Goal: Task Accomplishment & Management: Manage account settings

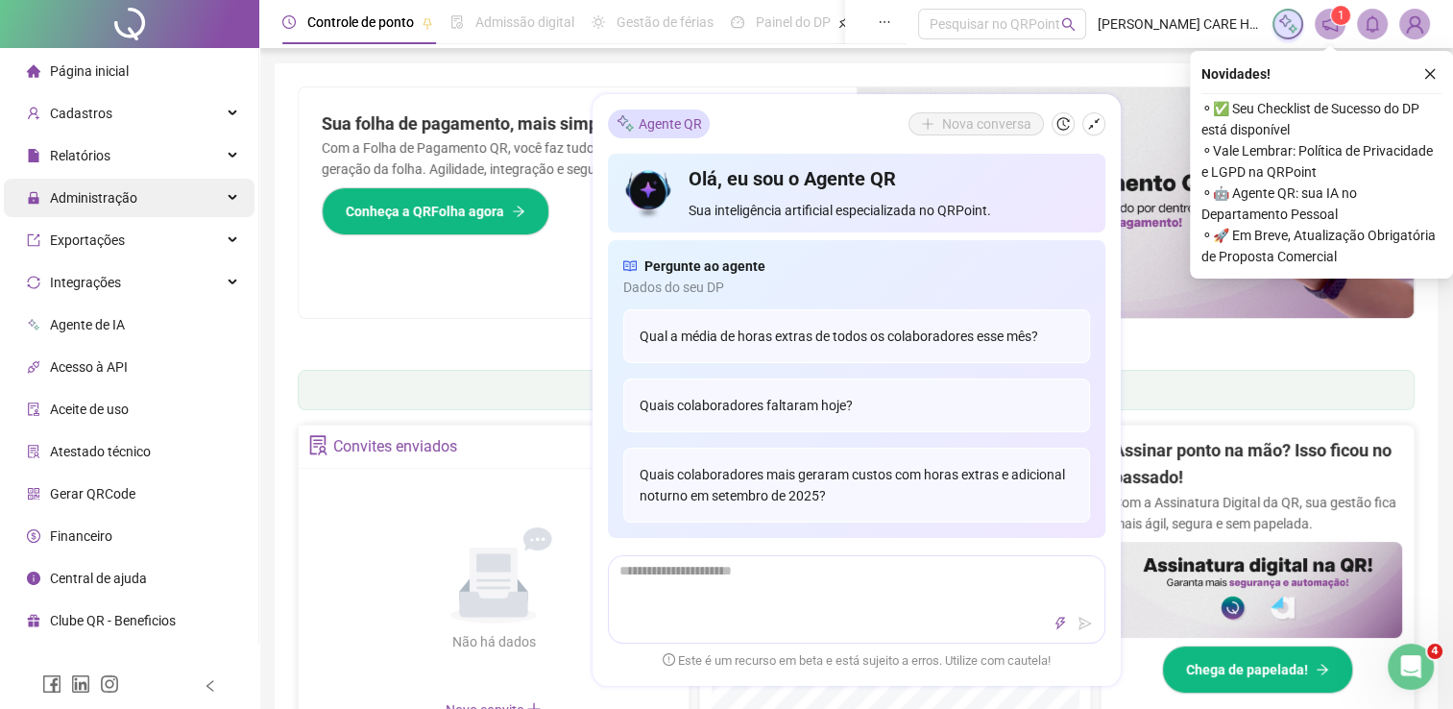
click at [230, 198] on div "Administração" at bounding box center [129, 198] width 251 height 38
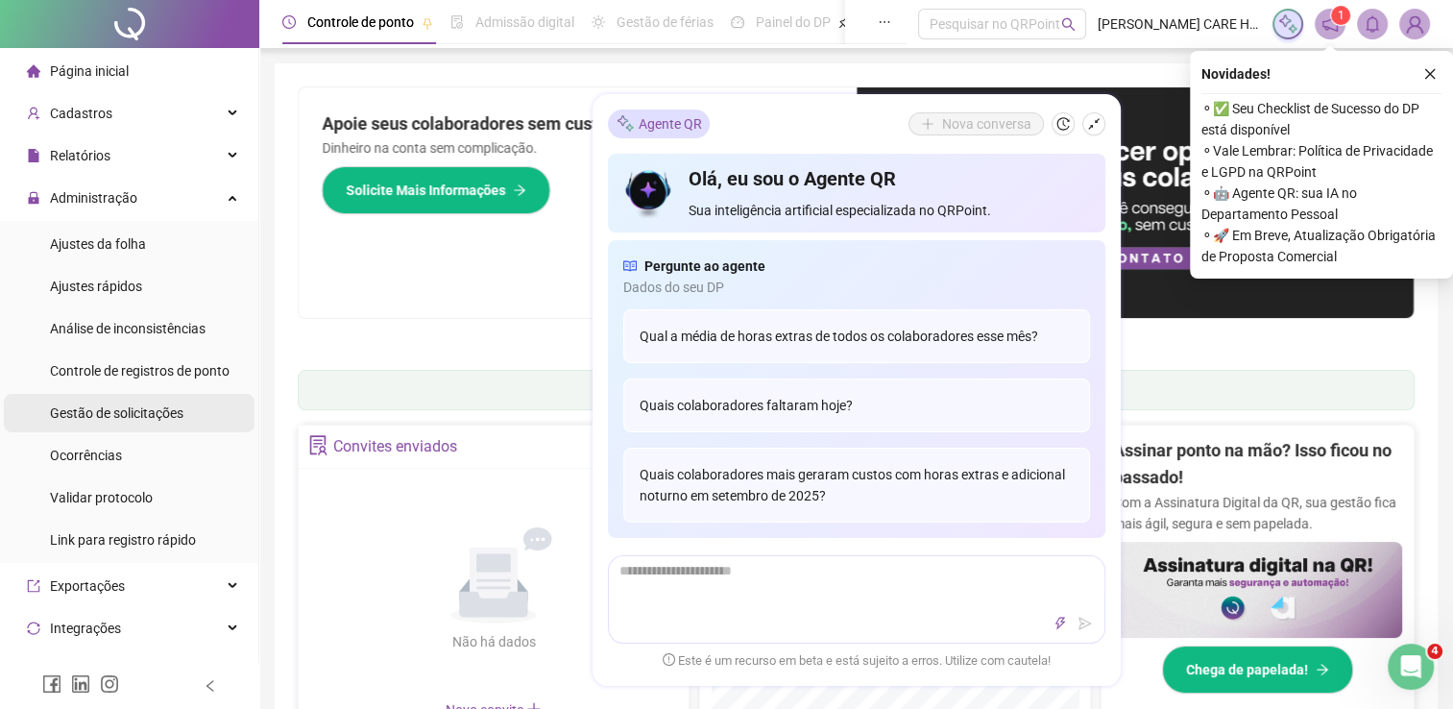
drag, startPoint x: 111, startPoint y: 411, endPoint x: 147, endPoint y: 430, distance: 40.4
click at [111, 412] on span "Gestão de solicitações" at bounding box center [117, 412] width 134 height 15
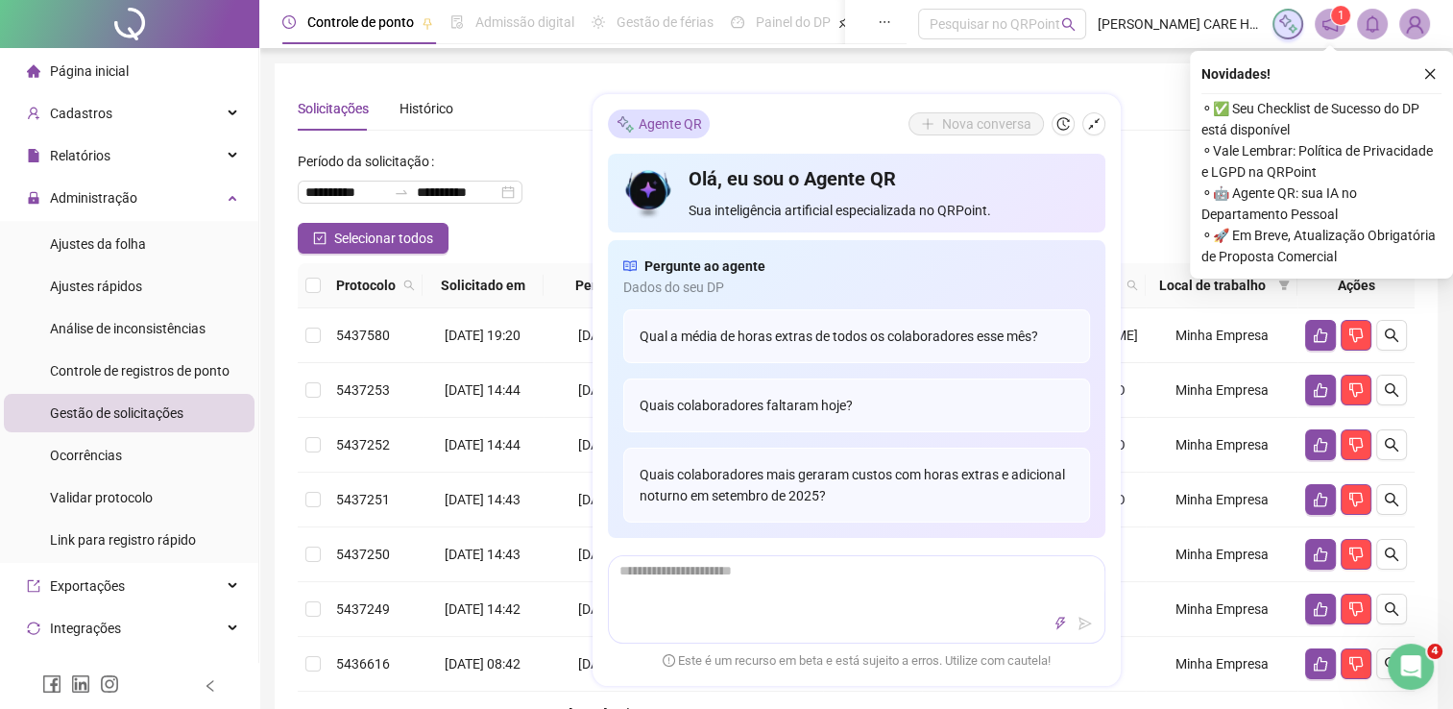
drag, startPoint x: 1162, startPoint y: 132, endPoint x: 1150, endPoint y: 143, distance: 17.0
click at [1156, 132] on div "**********" at bounding box center [856, 564] width 1117 height 956
click at [1428, 69] on icon "close" at bounding box center [1429, 73] width 13 height 13
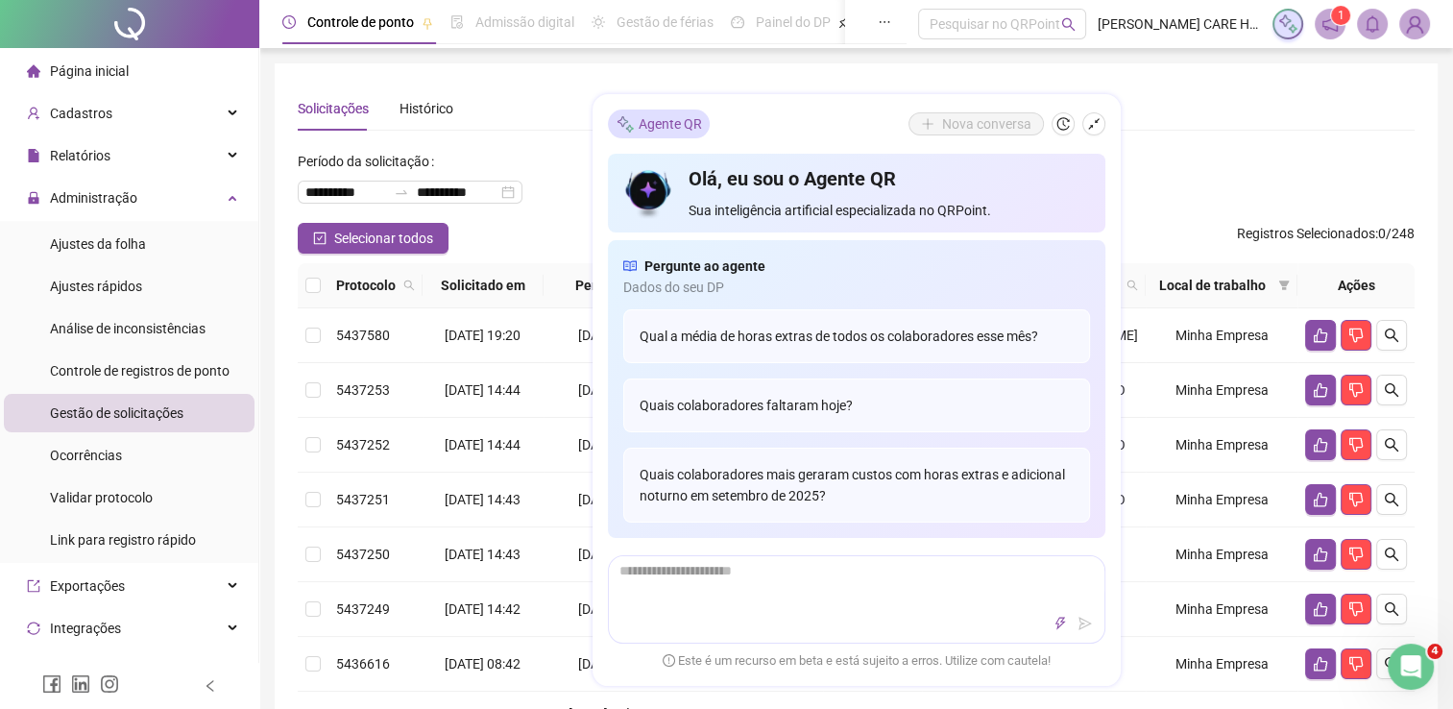
click at [1160, 160] on div "**********" at bounding box center [856, 184] width 1117 height 77
click at [1092, 127] on icon "shrink" at bounding box center [1093, 123] width 13 height 13
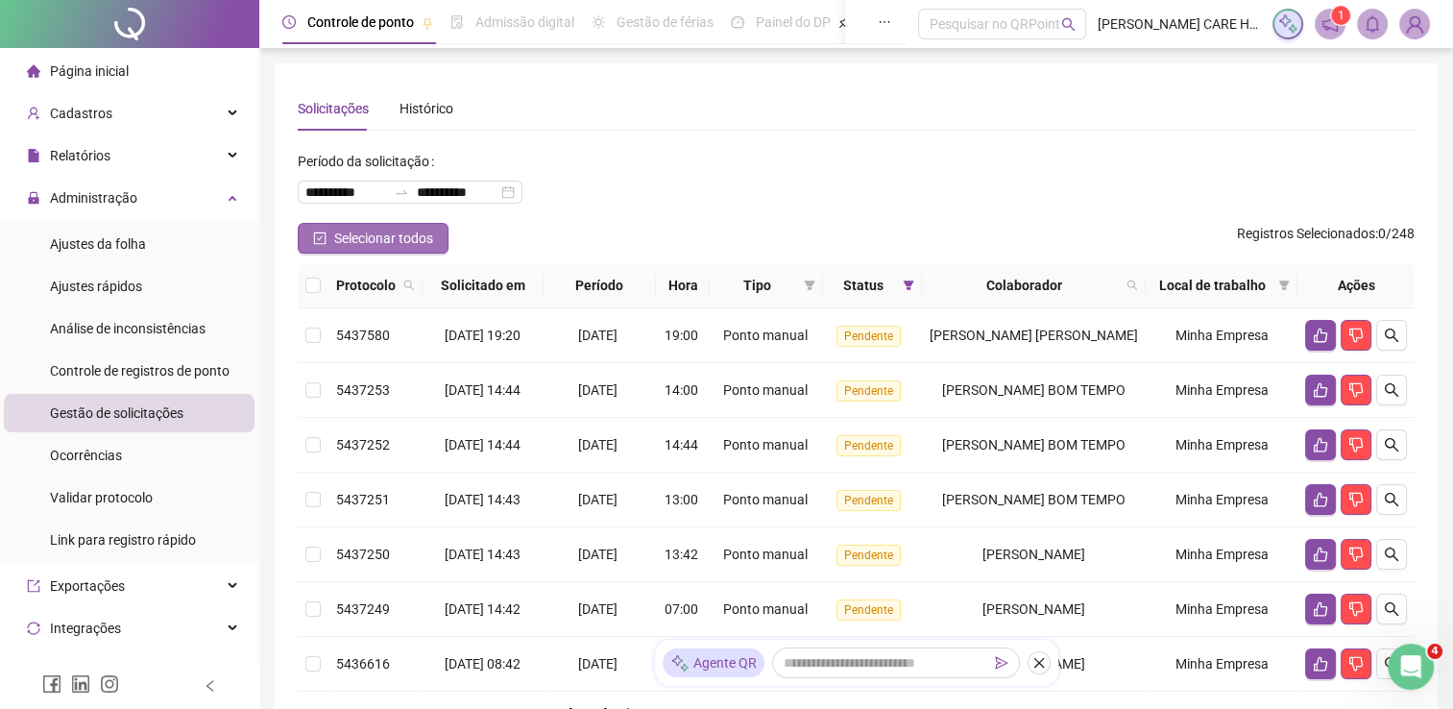
click at [358, 244] on span "Selecionar todos" at bounding box center [383, 238] width 99 height 21
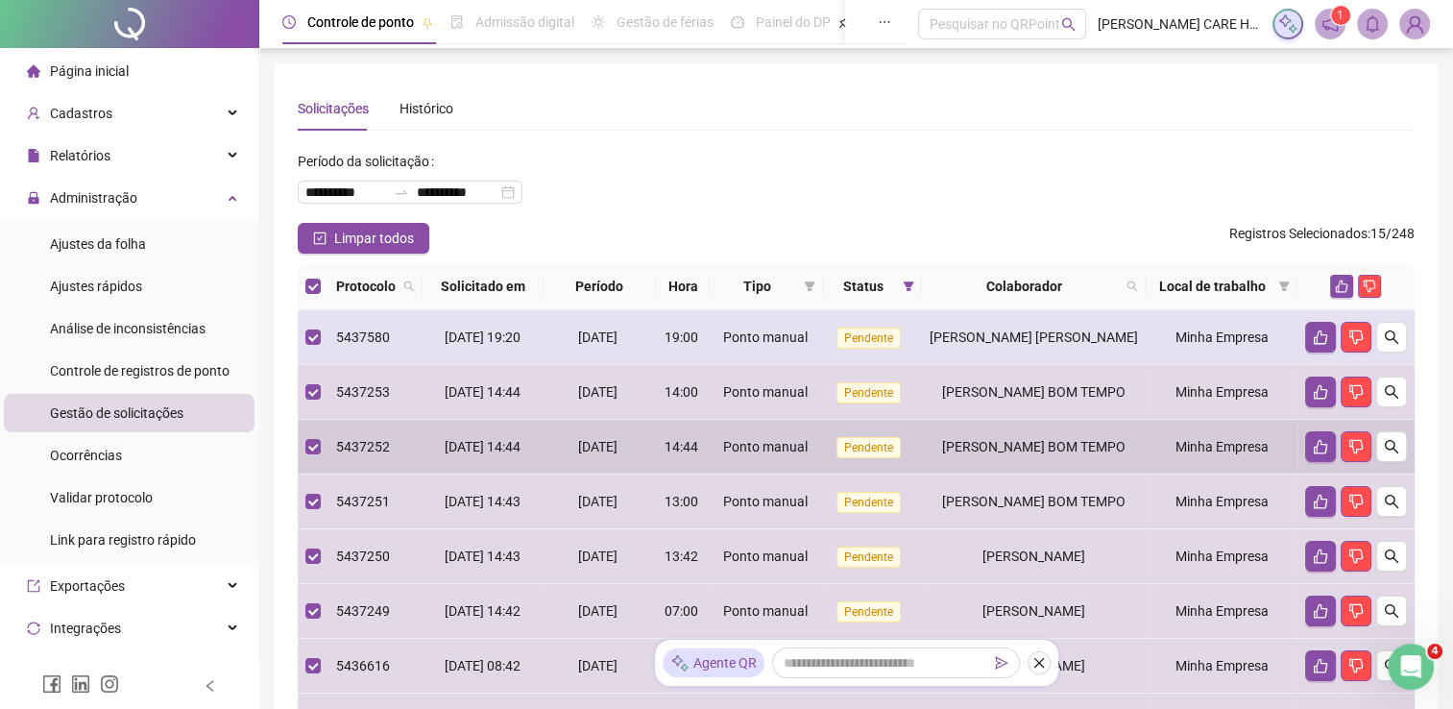
scroll to position [484, 0]
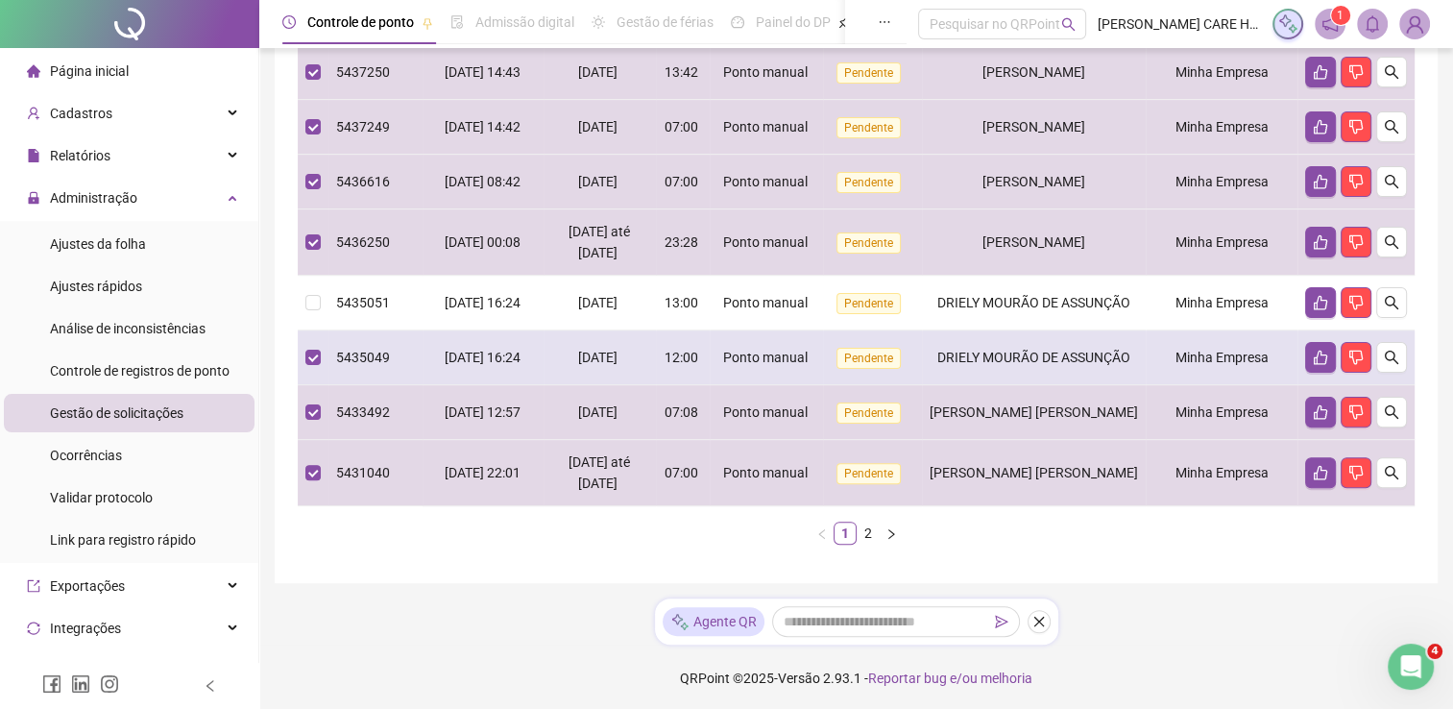
click at [321, 353] on td at bounding box center [313, 357] width 31 height 55
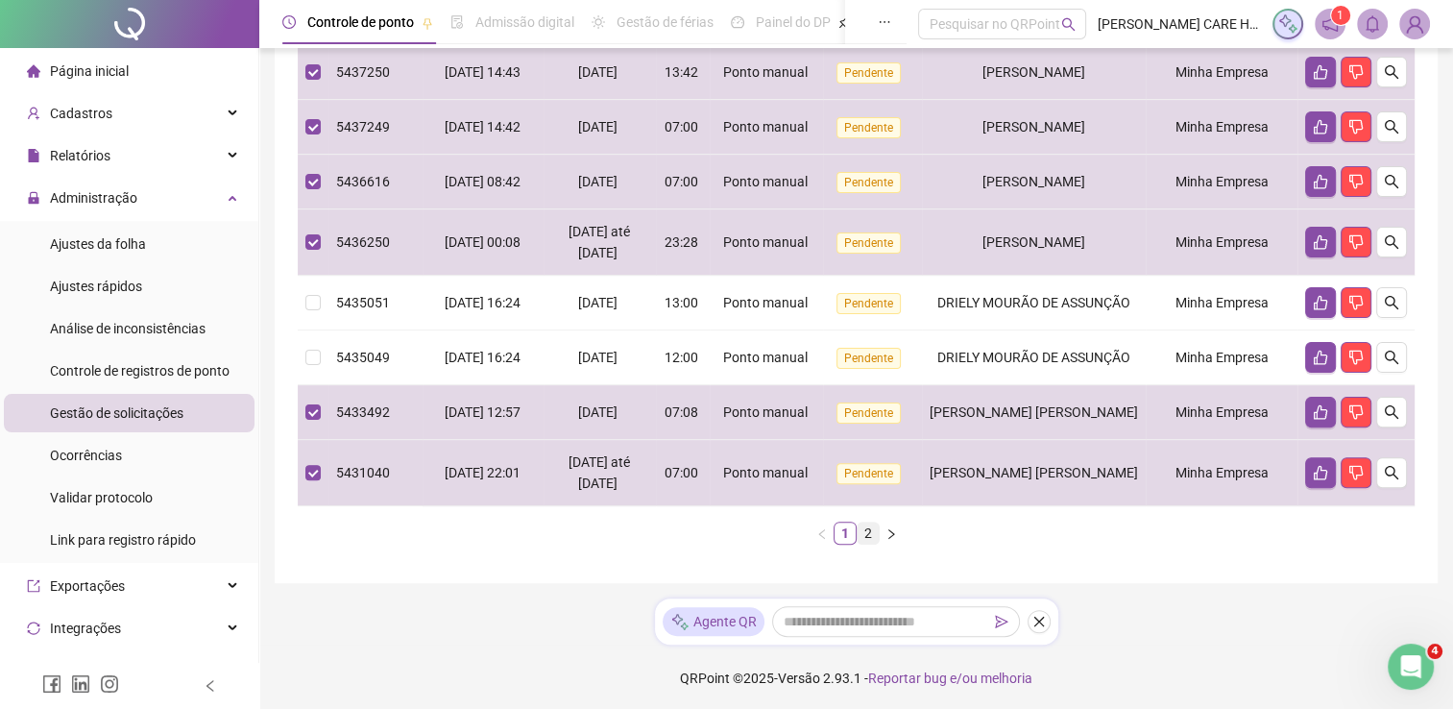
click at [872, 533] on link "2" at bounding box center [868, 533] width 21 height 21
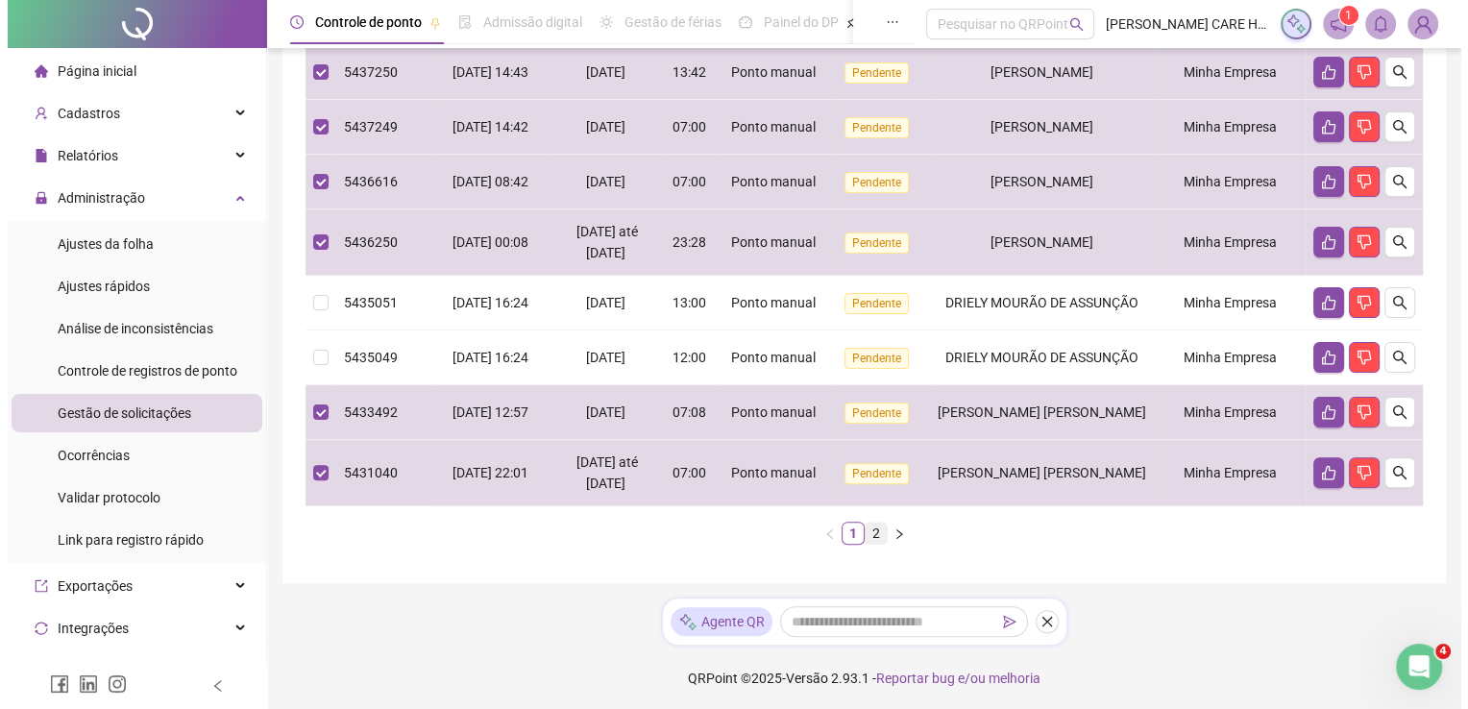
scroll to position [0, 0]
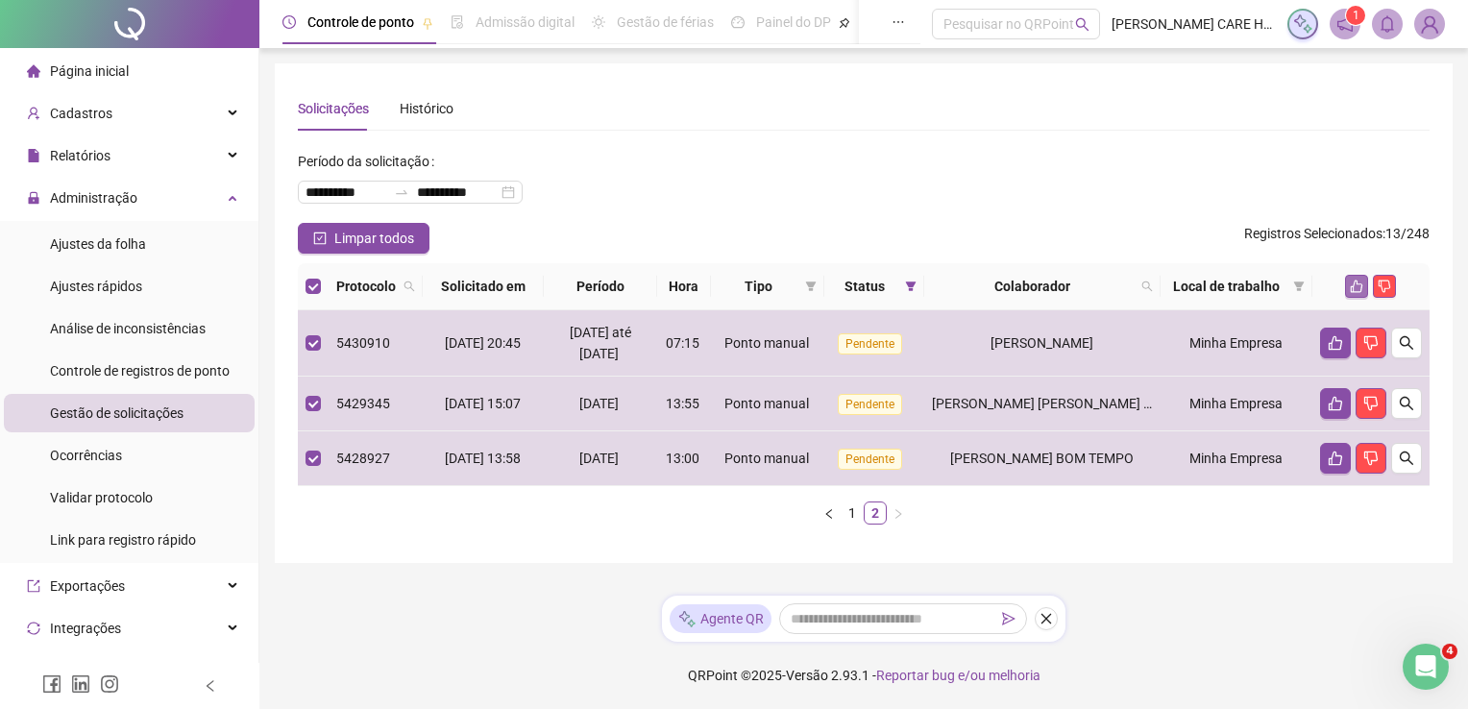
click at [1356, 287] on icon "like" at bounding box center [1356, 286] width 13 height 13
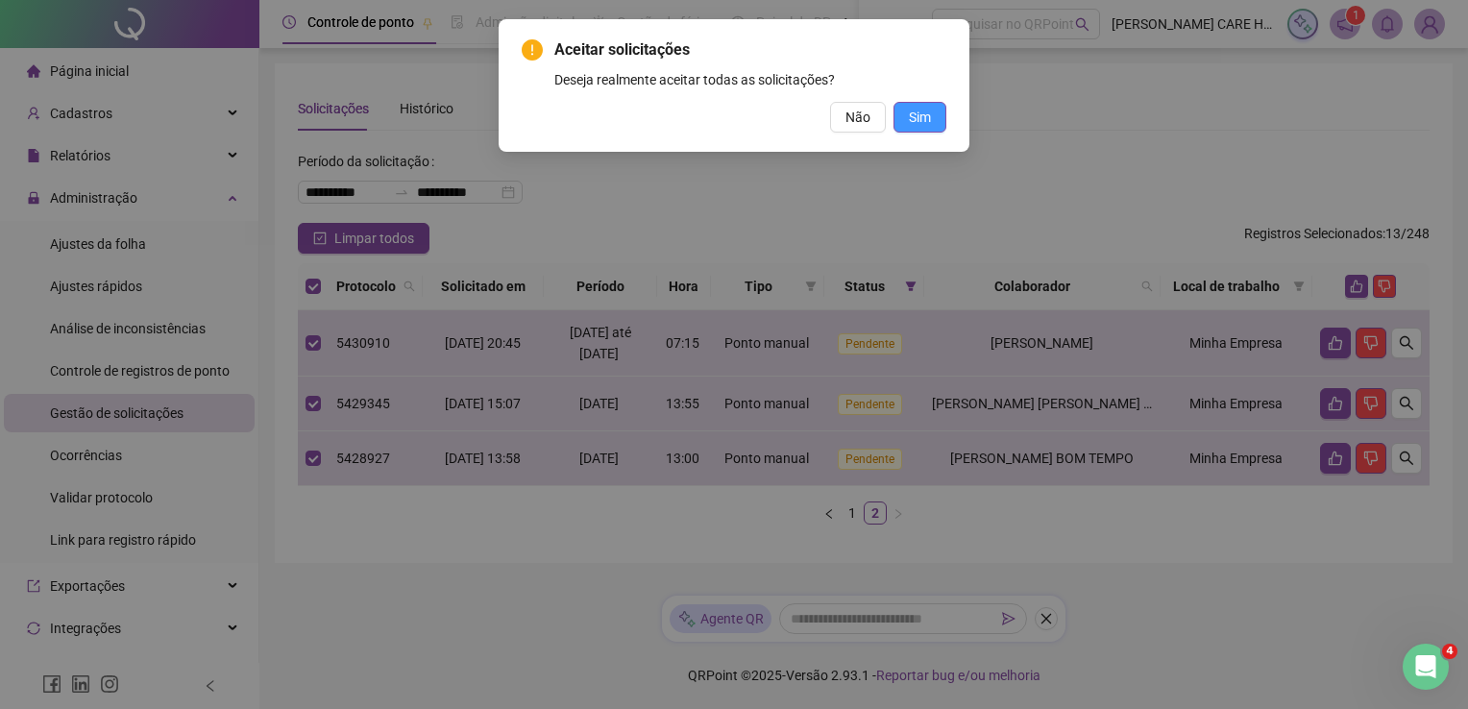
click at [915, 117] on span "Sim" at bounding box center [920, 117] width 22 height 21
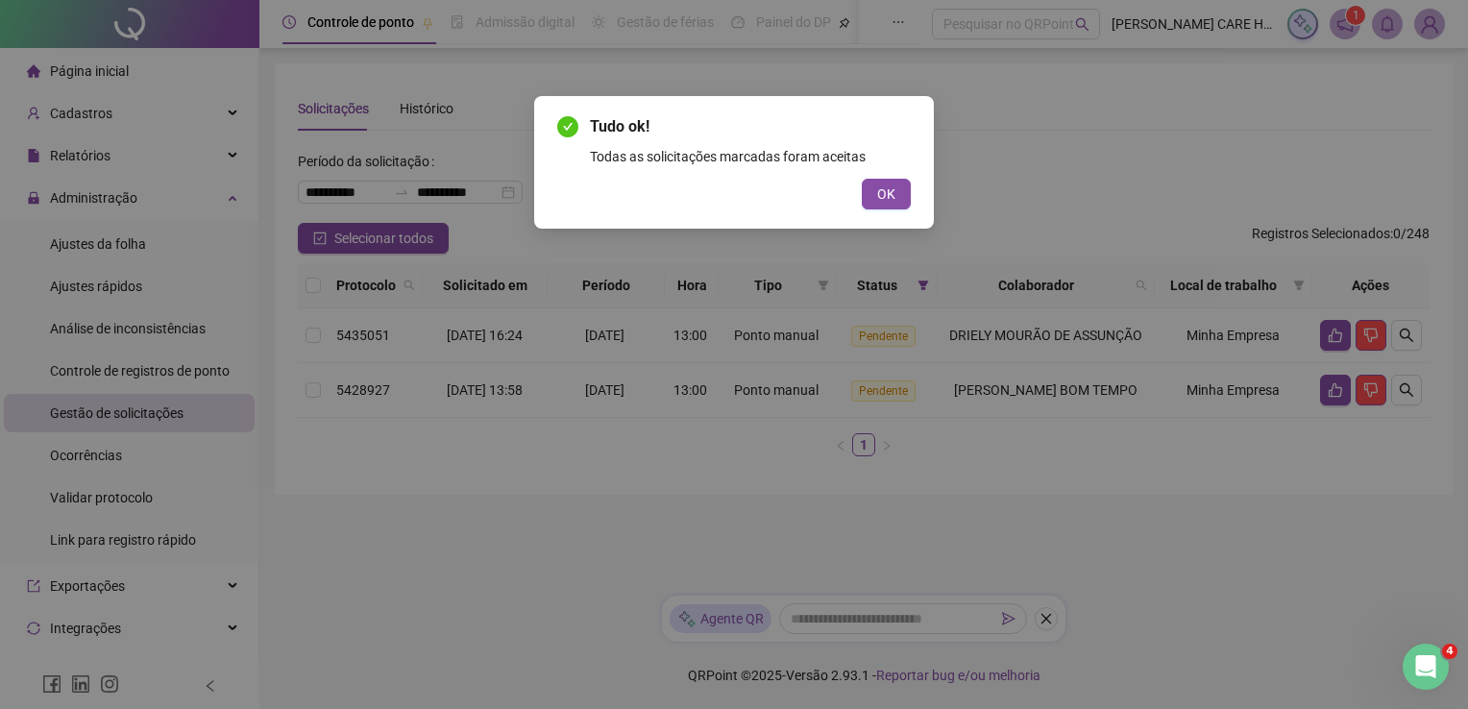
click at [901, 193] on button "OK" at bounding box center [886, 194] width 49 height 31
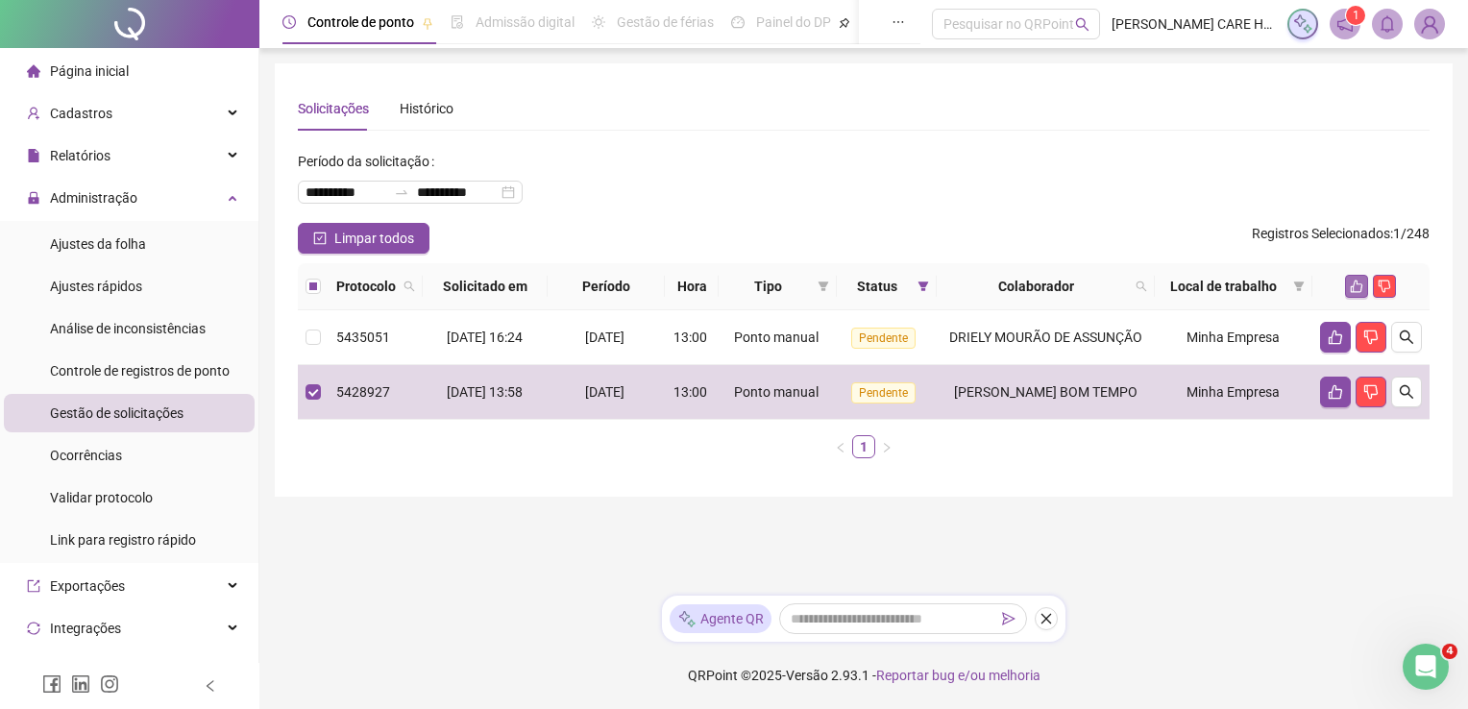
click at [1361, 289] on icon "like" at bounding box center [1356, 286] width 12 height 12
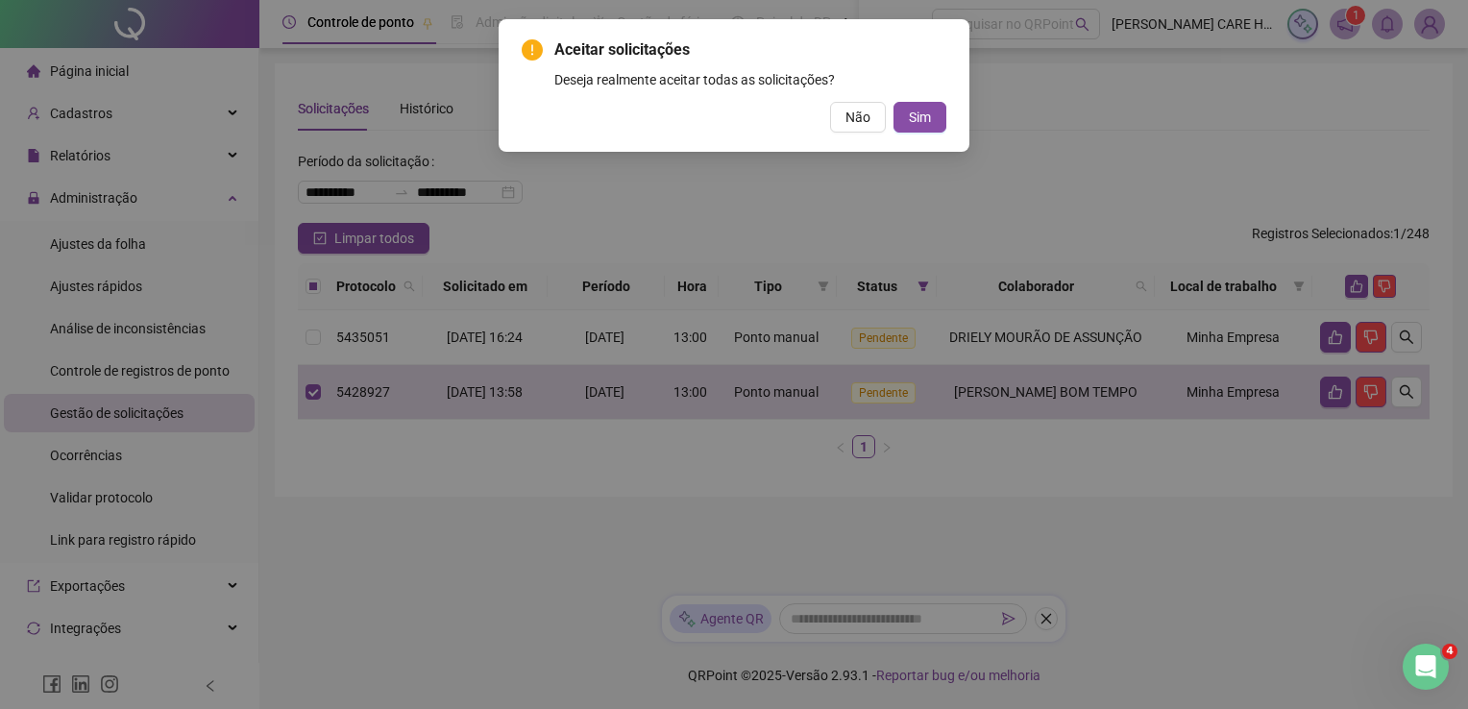
click at [917, 121] on span "Sim" at bounding box center [920, 117] width 22 height 21
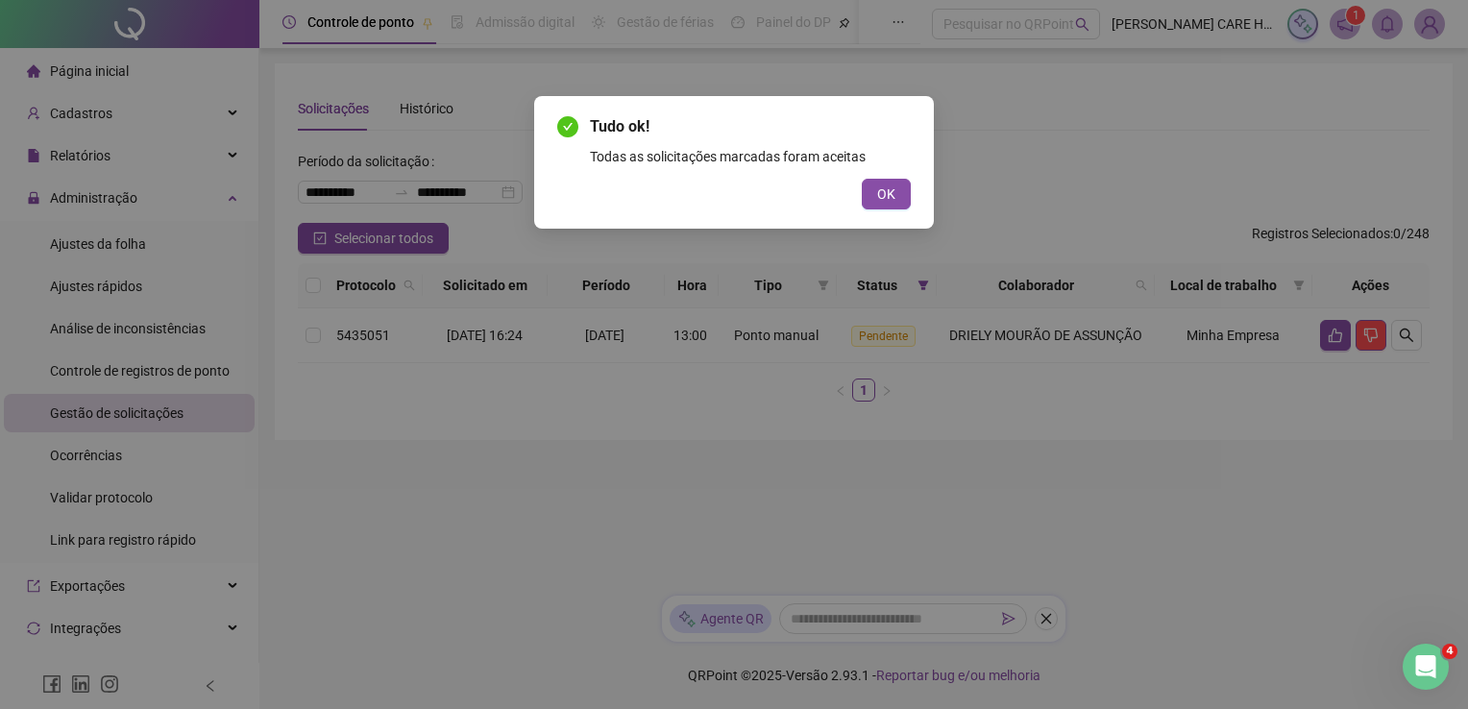
click at [883, 183] on span "OK" at bounding box center [886, 193] width 18 height 21
